Goal: Find contact information: Find contact information

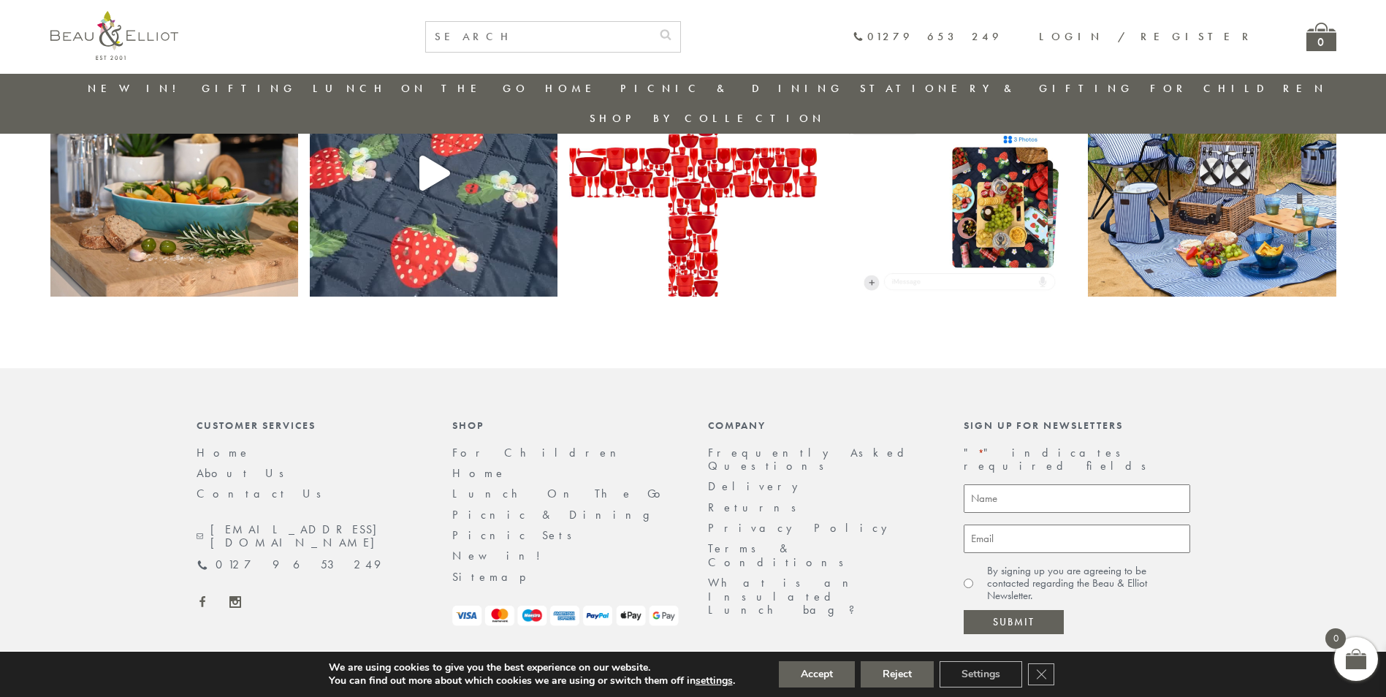
click at [311, 523] on link "[EMAIL_ADDRESS][DOMAIN_NAME]" at bounding box center [310, 536] width 227 height 27
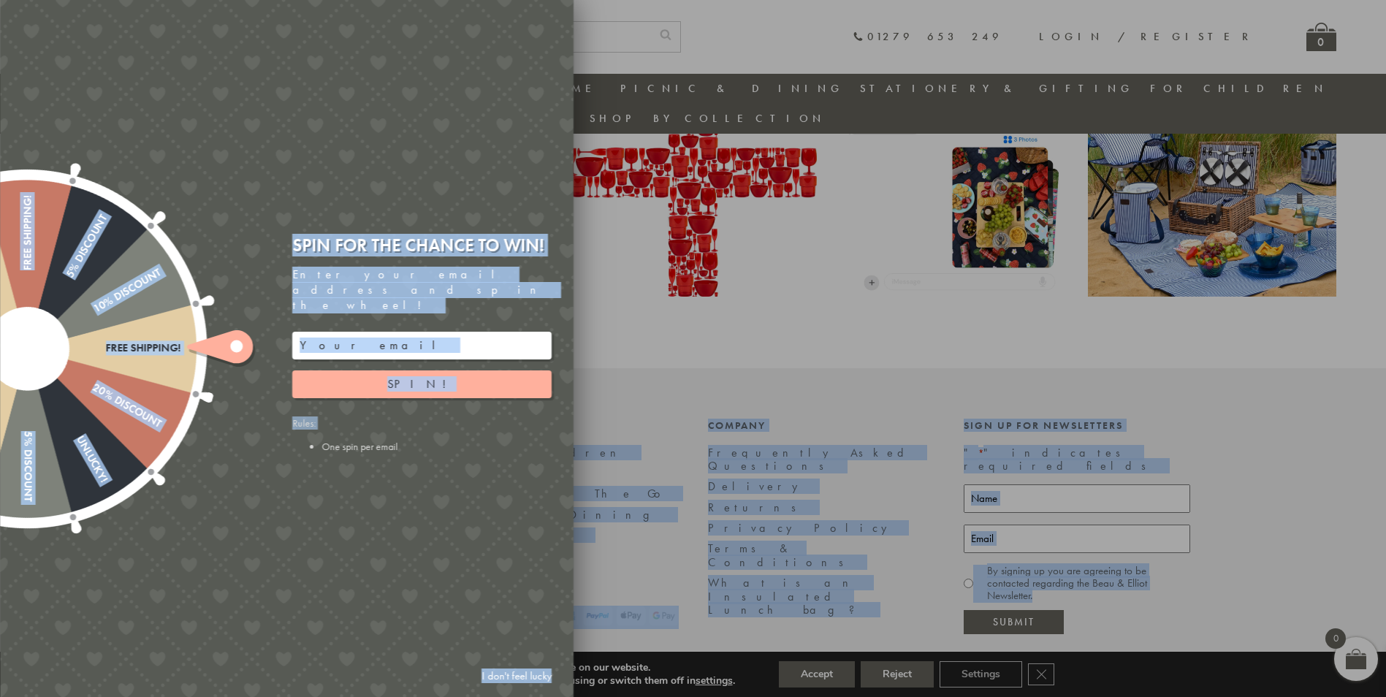
drag, startPoint x: 371, startPoint y: 500, endPoint x: 280, endPoint y: 496, distance: 91.4
click at [639, 408] on div at bounding box center [693, 348] width 1386 height 697
click at [453, 370] on button "Spin!" at bounding box center [421, 384] width 259 height 28
click at [609, 524] on div at bounding box center [693, 348] width 1386 height 697
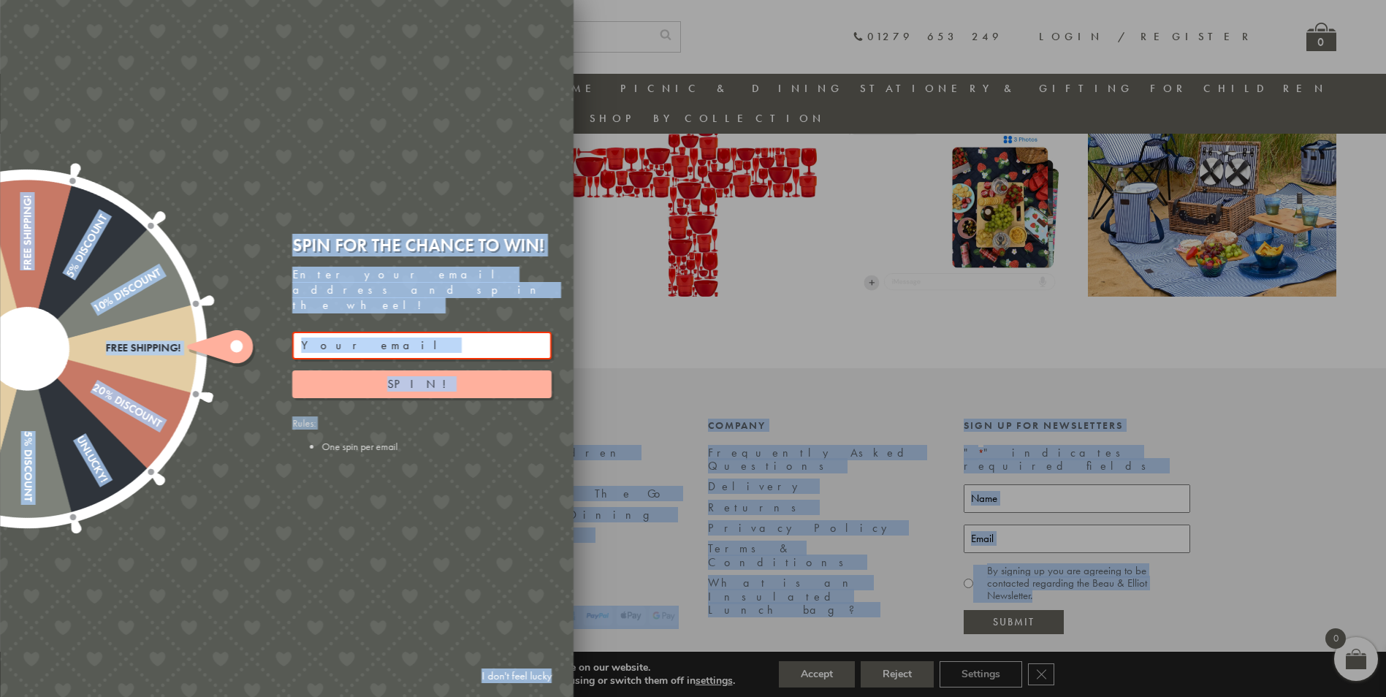
click at [532, 677] on link "I don't feel lucky" at bounding box center [516, 676] width 85 height 27
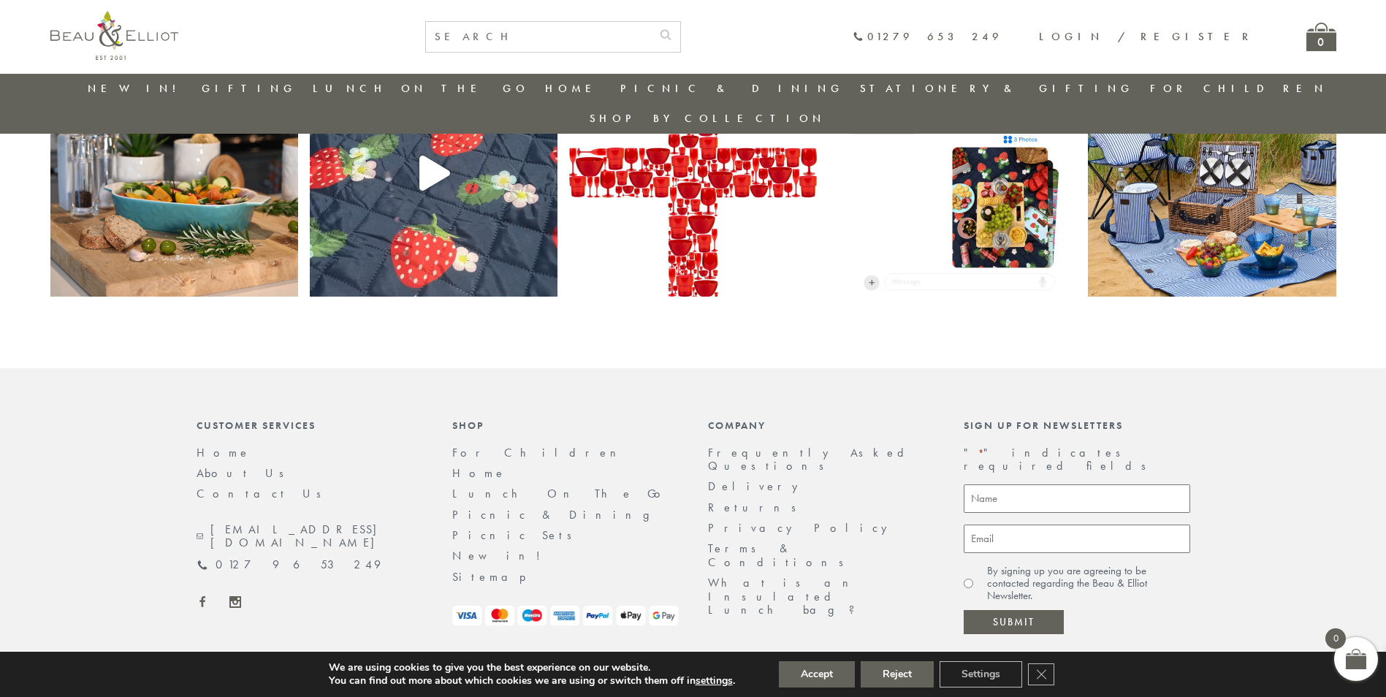
click at [370, 523] on div "[EMAIL_ADDRESS][DOMAIN_NAME]" at bounding box center [310, 536] width 227 height 27
drag, startPoint x: 345, startPoint y: 500, endPoint x: 332, endPoint y: 498, distance: 13.2
click at [332, 523] on div "[EMAIL_ADDRESS][DOMAIN_NAME]" at bounding box center [310, 536] width 227 height 27
drag, startPoint x: 357, startPoint y: 493, endPoint x: 328, endPoint y: 499, distance: 29.2
click at [328, 523] on div "[EMAIL_ADDRESS][DOMAIN_NAME]" at bounding box center [310, 536] width 227 height 27
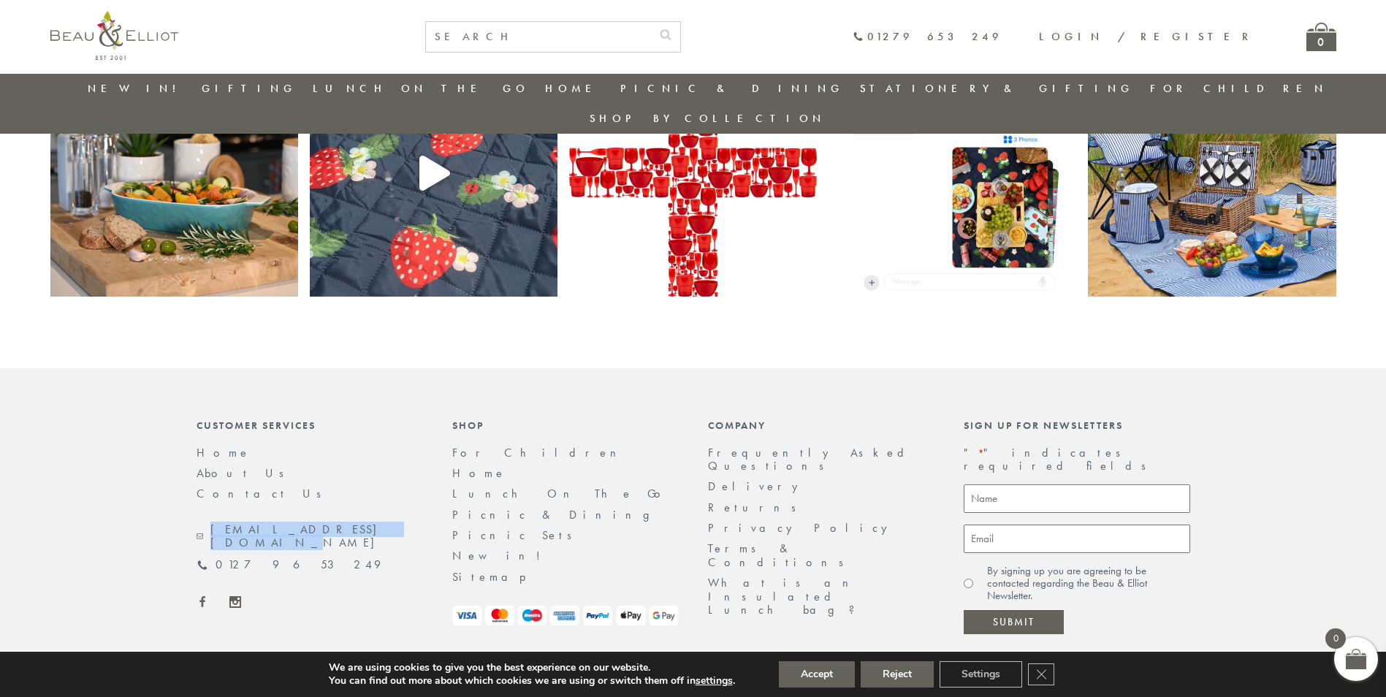
copy link "[EMAIL_ADDRESS][DOMAIN_NAME]"
click at [322, 531] on div "Home About Us Contact Us [EMAIL_ADDRESS][DOMAIN_NAME] 01279 653 249" at bounding box center [310, 526] width 227 height 161
drag, startPoint x: 309, startPoint y: 525, endPoint x: 288, endPoint y: 520, distance: 21.8
click at [288, 558] on div "01279 653 249" at bounding box center [310, 564] width 227 height 13
copy link "01279 653 249"
